Goal: Transaction & Acquisition: Book appointment/travel/reservation

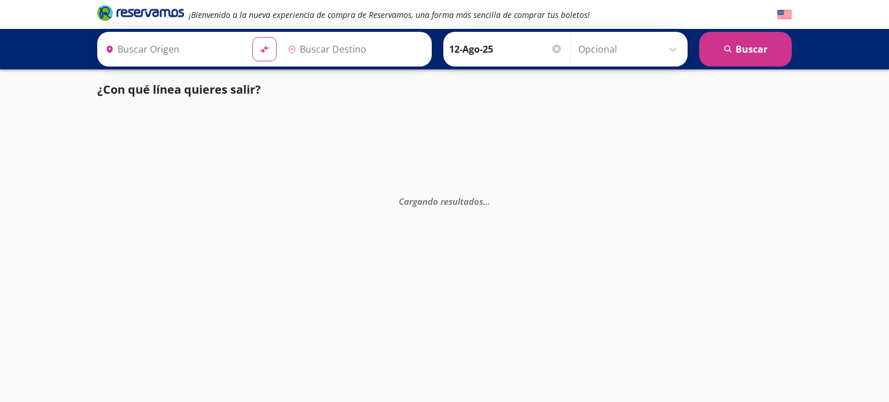
type input "[GEOGRAPHIC_DATA], [GEOGRAPHIC_DATA]"
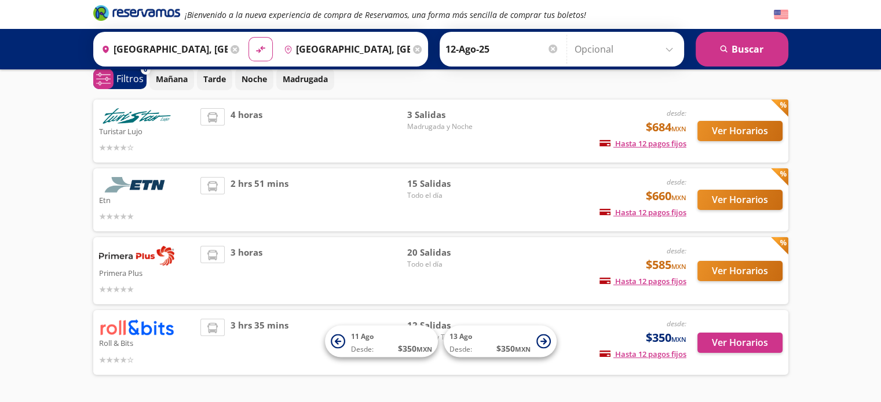
scroll to position [52, 0]
click at [717, 198] on button "Ver Horarios" at bounding box center [739, 200] width 85 height 20
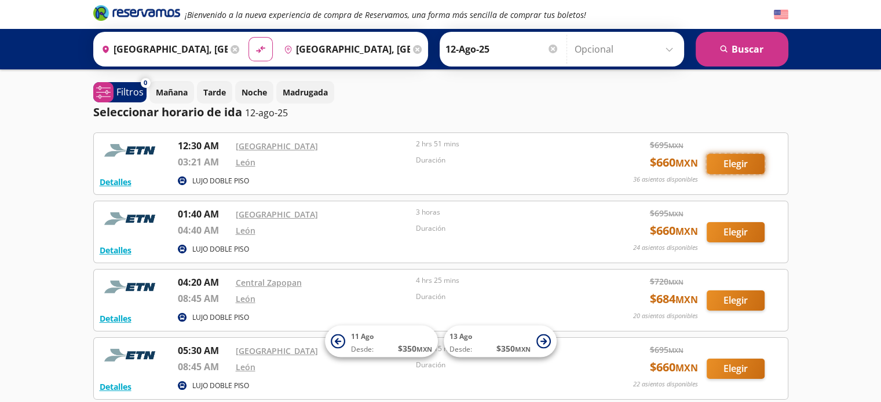
click at [710, 163] on button "Elegir" at bounding box center [735, 164] width 58 height 20
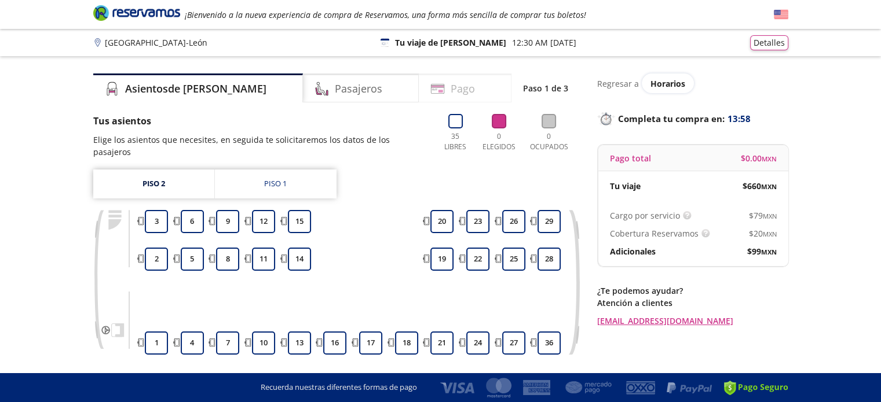
click at [468, 88] on div "Pago" at bounding box center [465, 88] width 93 height 29
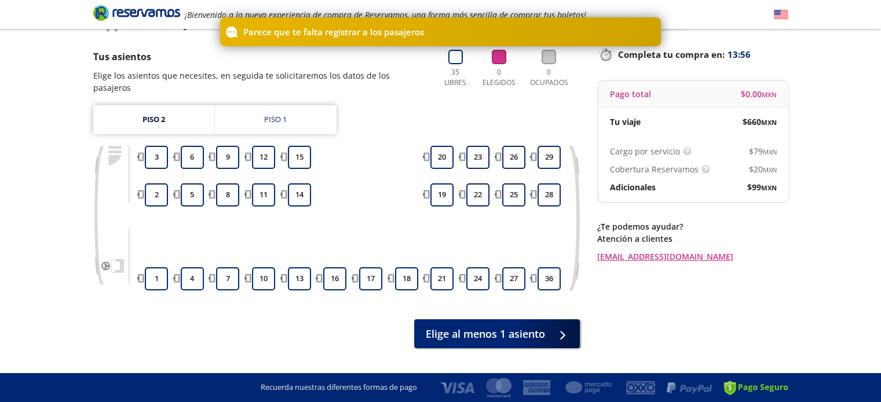
scroll to position [65, 0]
click at [303, 105] on link "Piso 1" at bounding box center [276, 119] width 122 height 29
